Goal: Check status: Check status

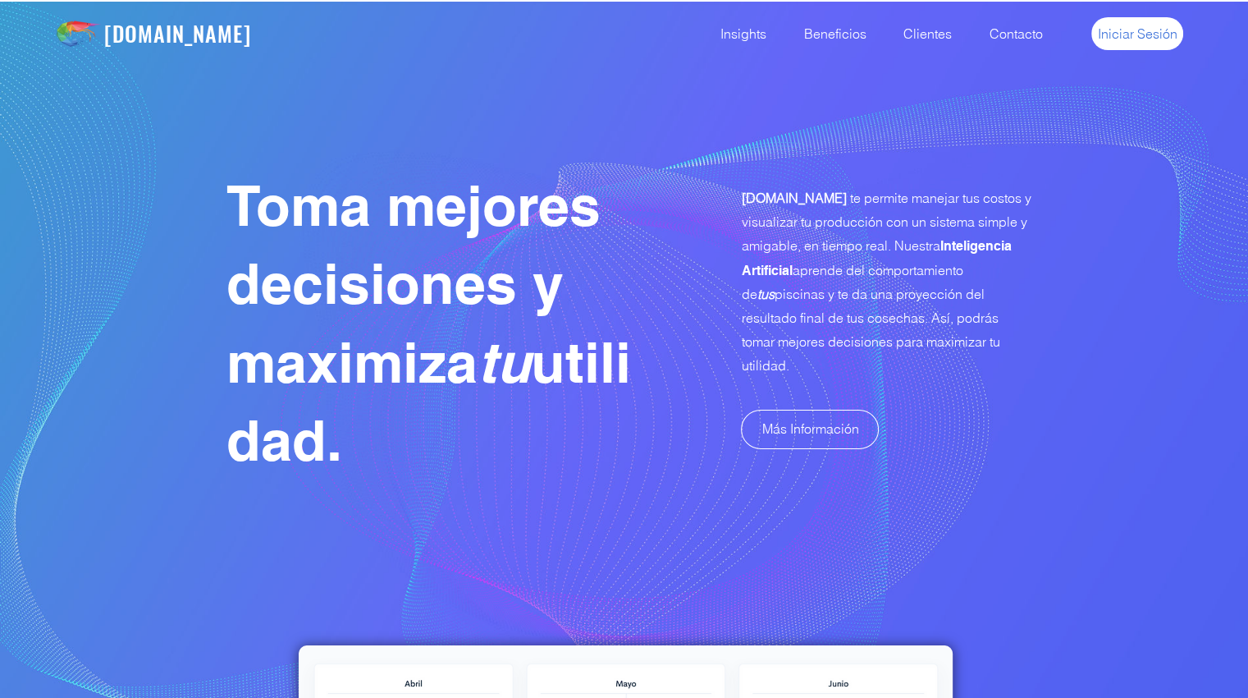
click at [1133, 33] on span "Iniciar Sesión" at bounding box center [1138, 34] width 80 height 18
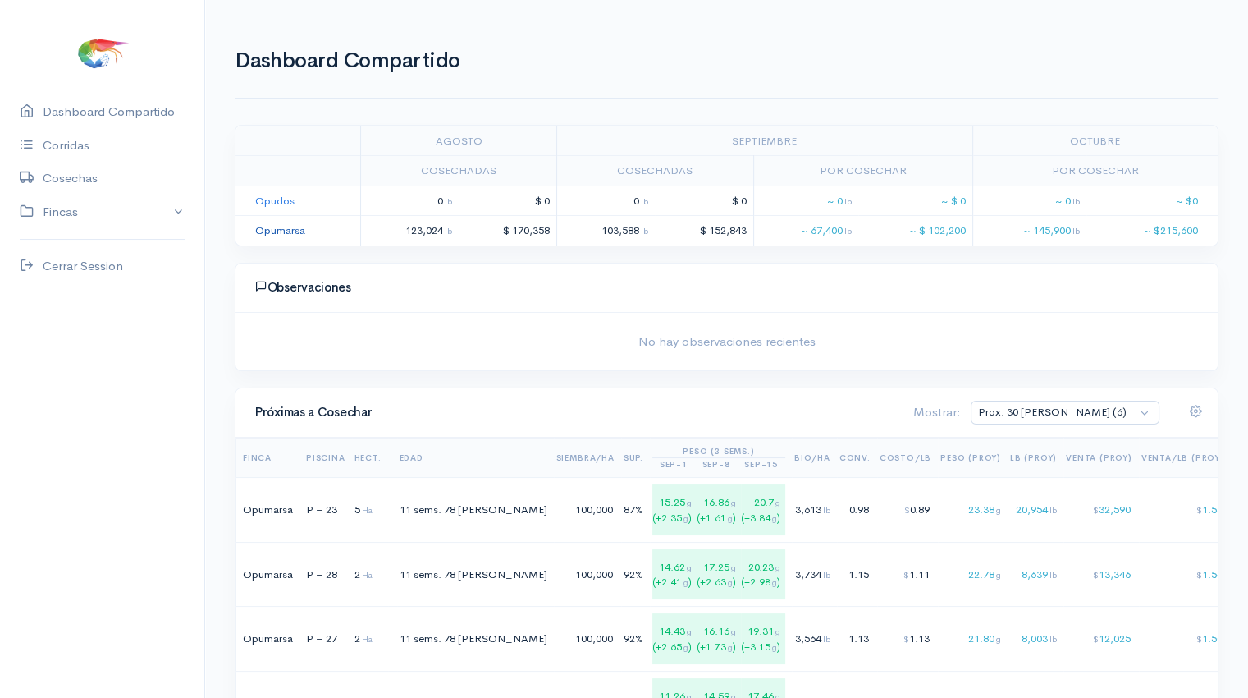
click at [283, 230] on link "Opumarsa" at bounding box center [280, 230] width 50 height 14
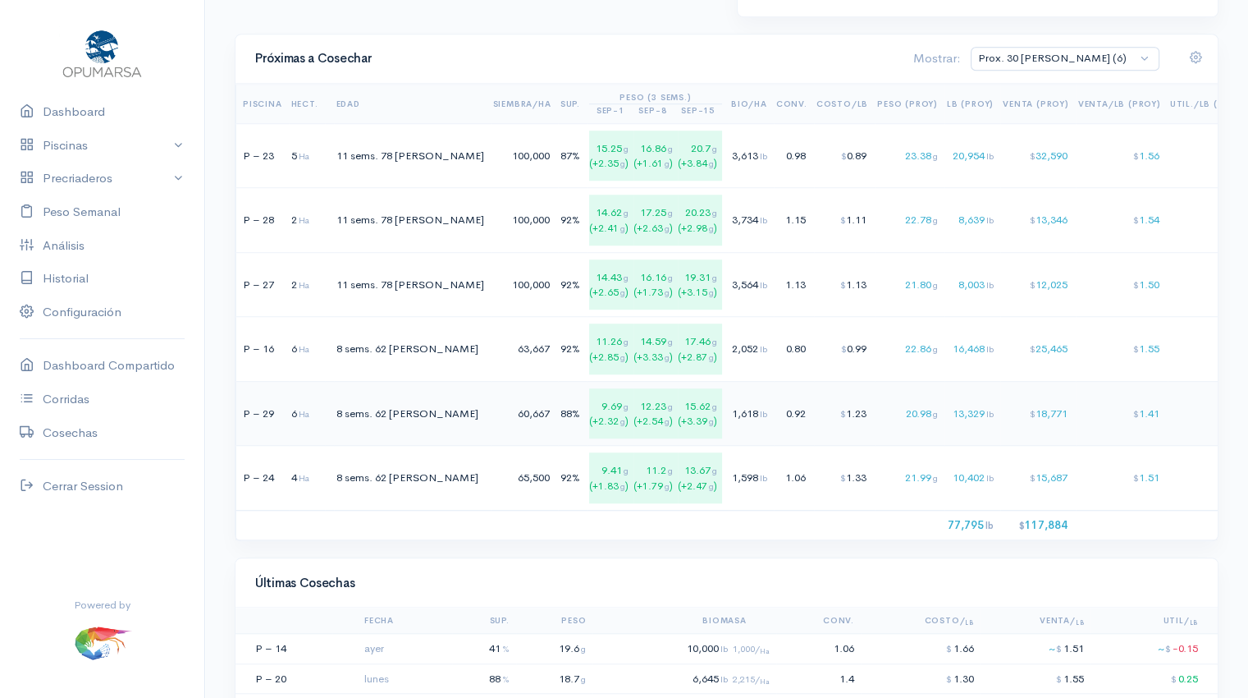
scroll to position [1224, 0]
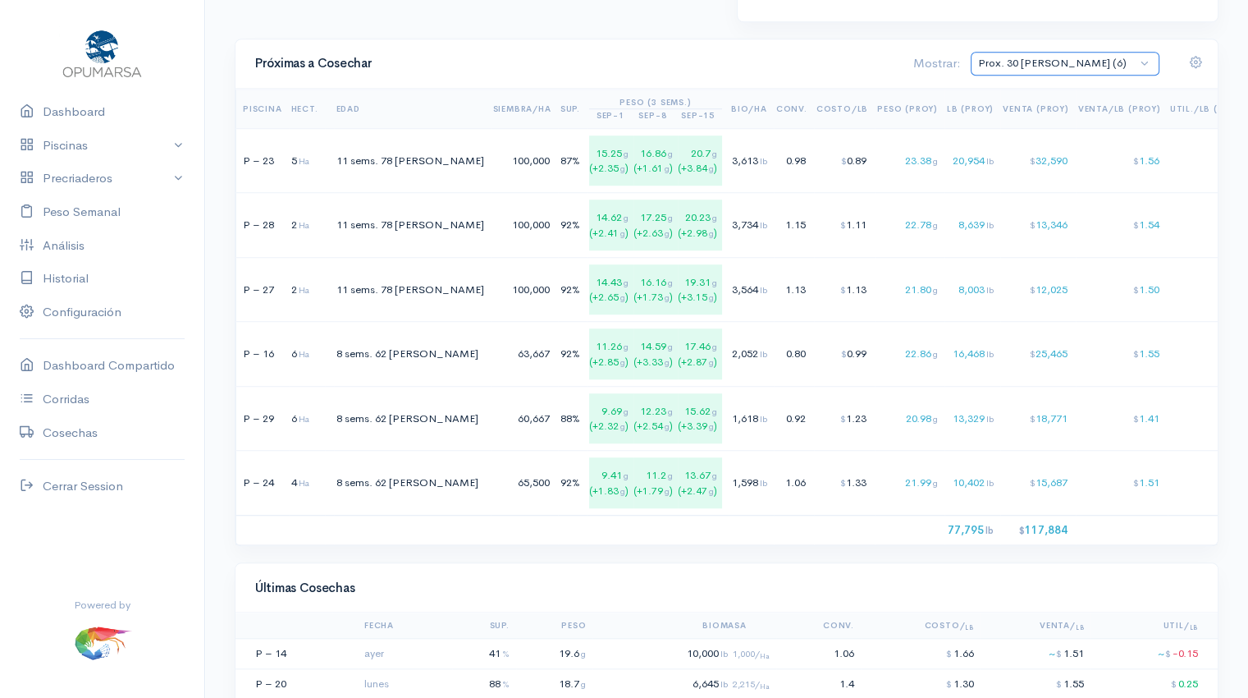
click at [1149, 62] on select "Prox. 30 [PERSON_NAME] (6) Prox. 60 [PERSON_NAME] (17) Septiembre (5) Octubre (…" at bounding box center [1065, 64] width 189 height 24
select select "1: Object"
click at [1040, 52] on select "Prox. 30 Días (6) Prox. 60 Días (17) Septiembre (5) Octubre (8) Noviembre (9) T…" at bounding box center [1065, 64] width 189 height 24
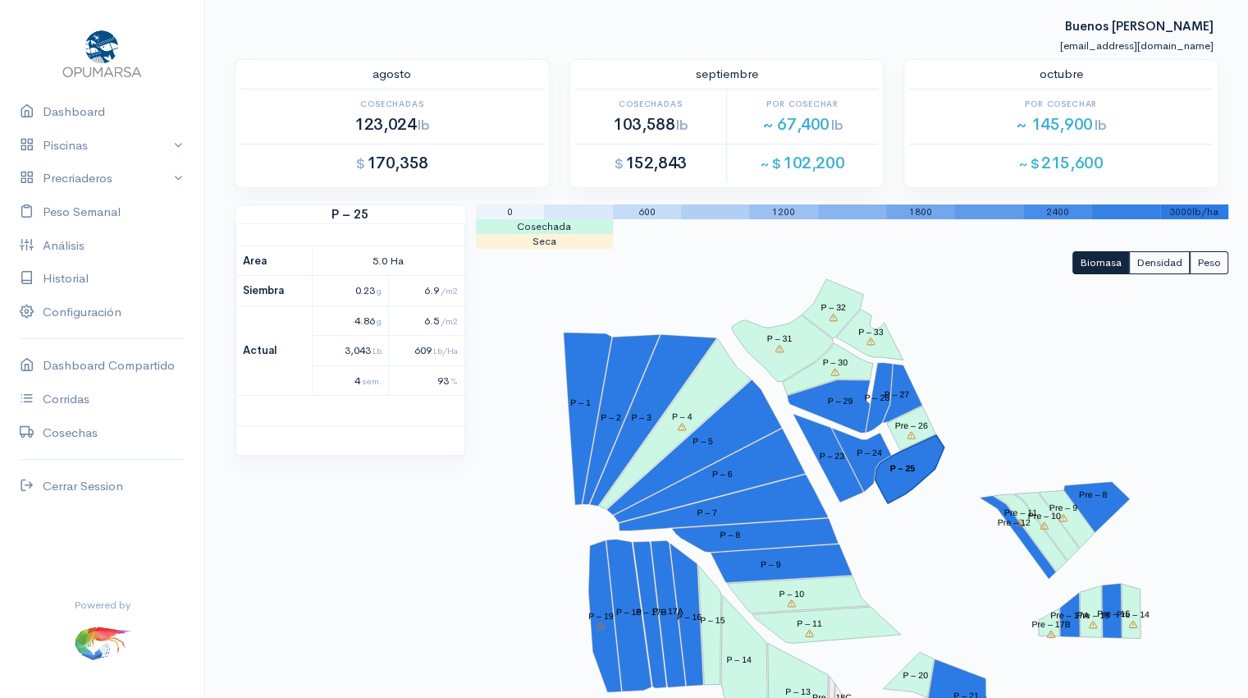
scroll to position [0, 0]
